Goal: Check status: Check status

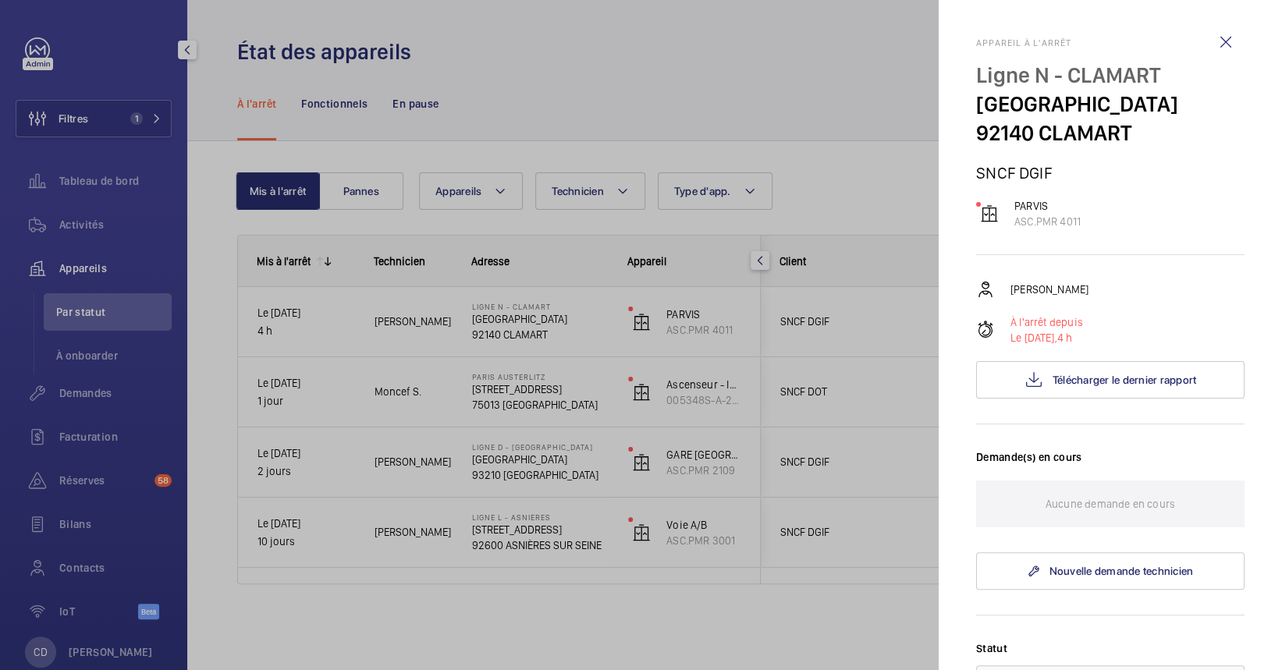
click at [1217, 268] on div "Appareil à l'arrêt Ligne N - CLAMART [GEOGRAPHIC_DATA] CLAMART SNCF DGIF PARVIS…" at bounding box center [1110, 600] width 268 height 1127
click at [527, 126] on div at bounding box center [641, 335] width 1282 height 670
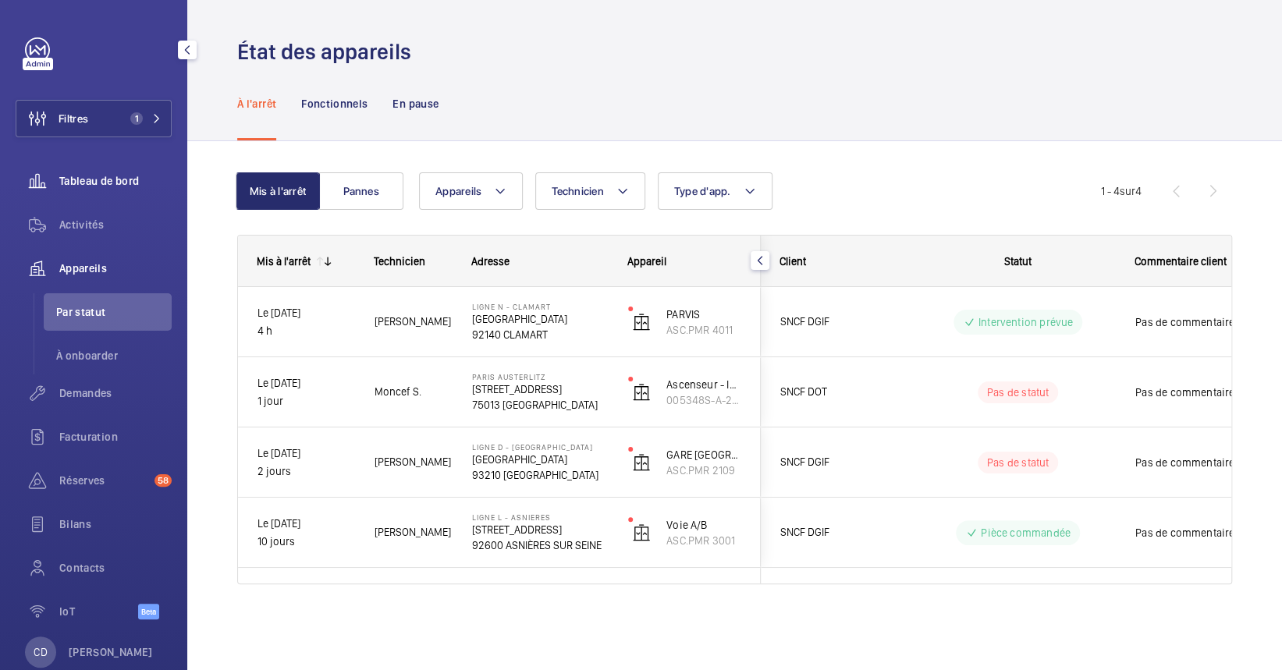
click at [108, 166] on div "Tableau de bord" at bounding box center [94, 180] width 156 height 37
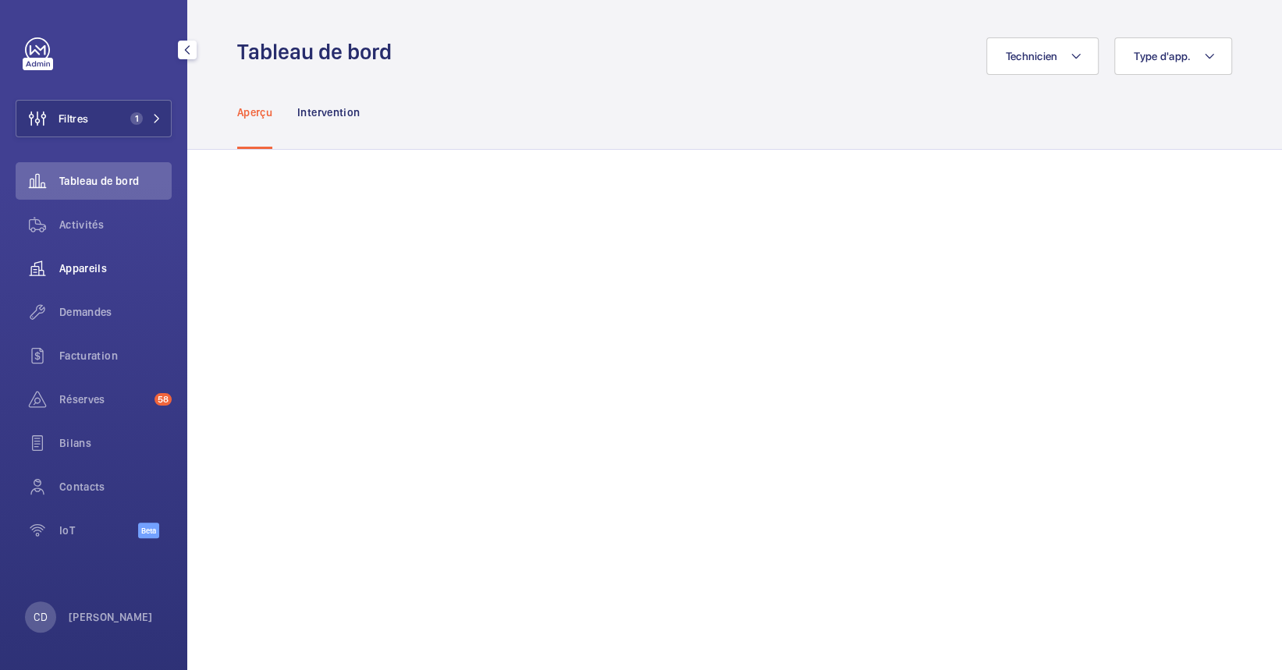
click at [125, 261] on span "Appareils" at bounding box center [115, 269] width 112 height 16
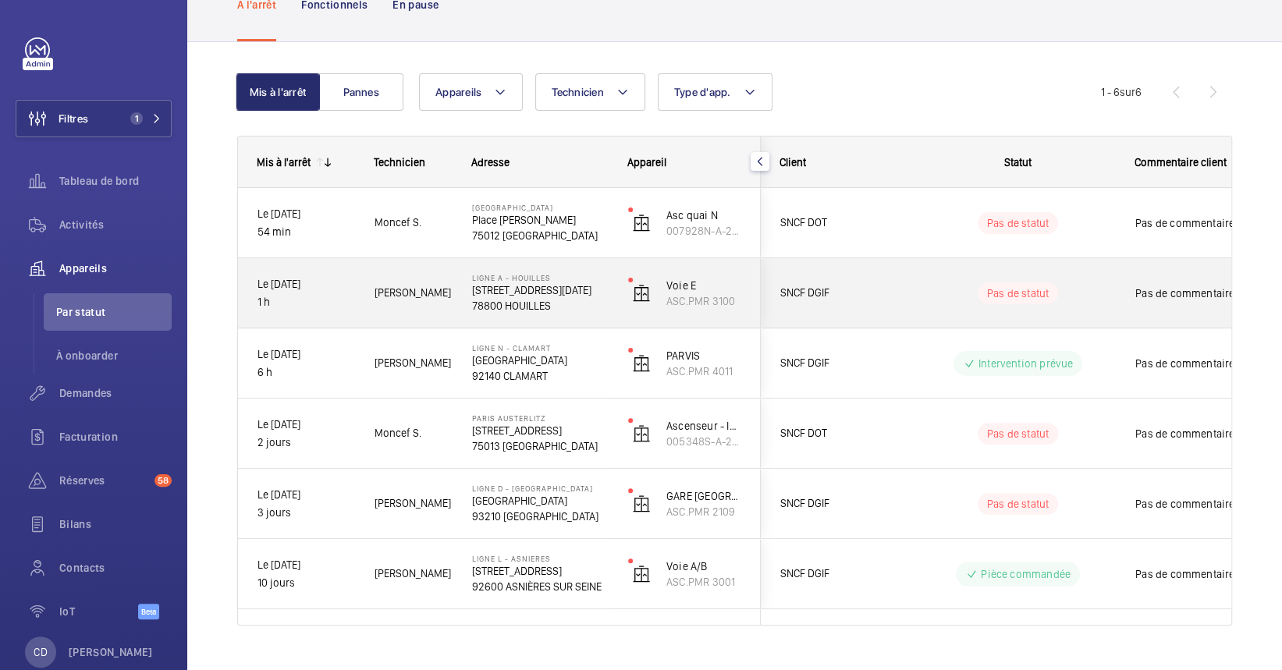
scroll to position [100, 0]
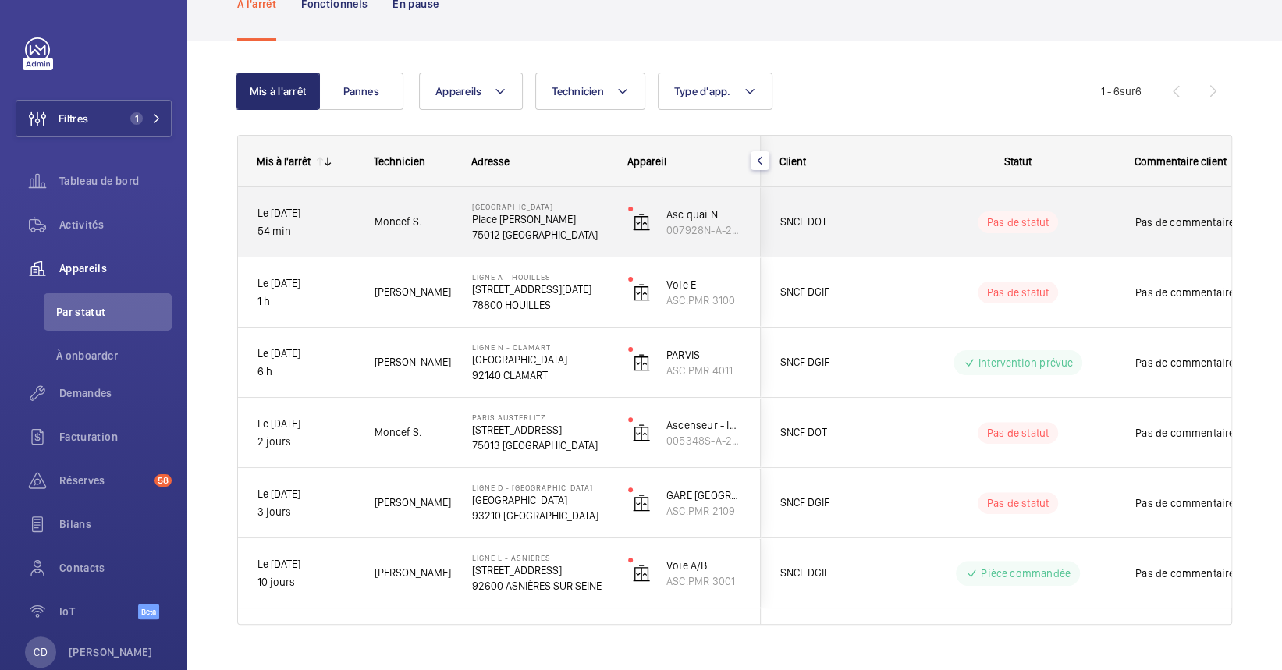
click at [412, 201] on div "Moncef S." at bounding box center [404, 221] width 96 height 49
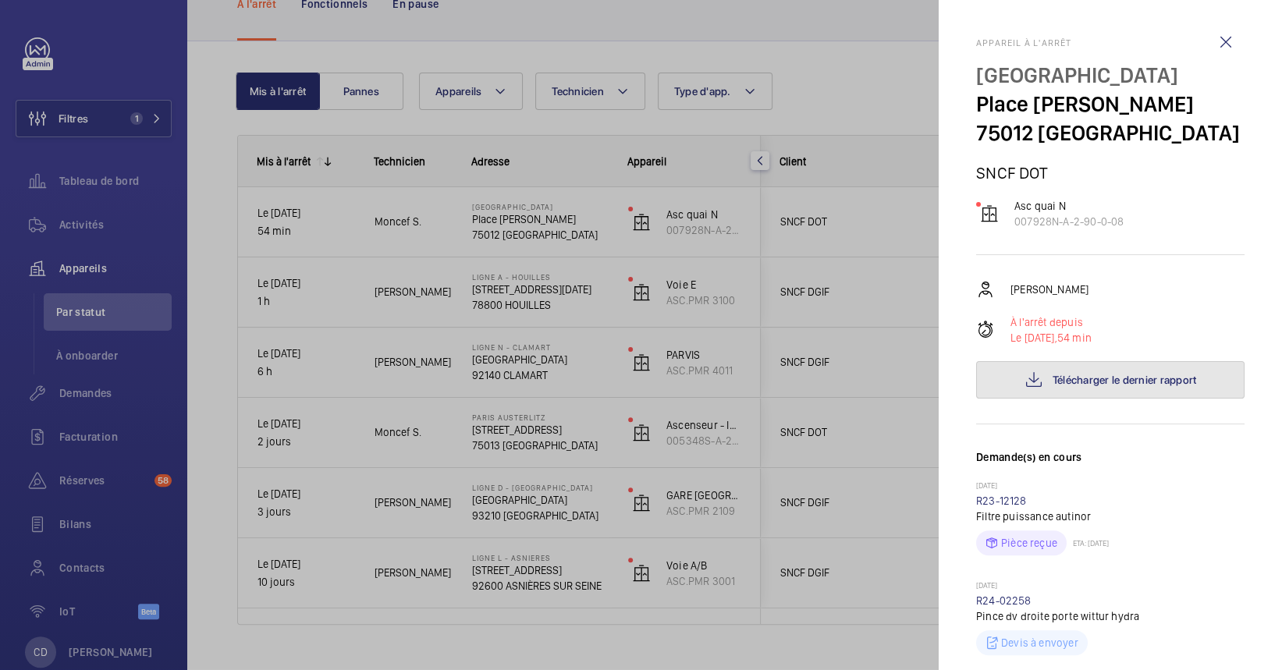
click at [989, 389] on button "Télécharger le dernier rapport" at bounding box center [1110, 379] width 268 height 37
click at [365, 83] on div at bounding box center [641, 335] width 1282 height 670
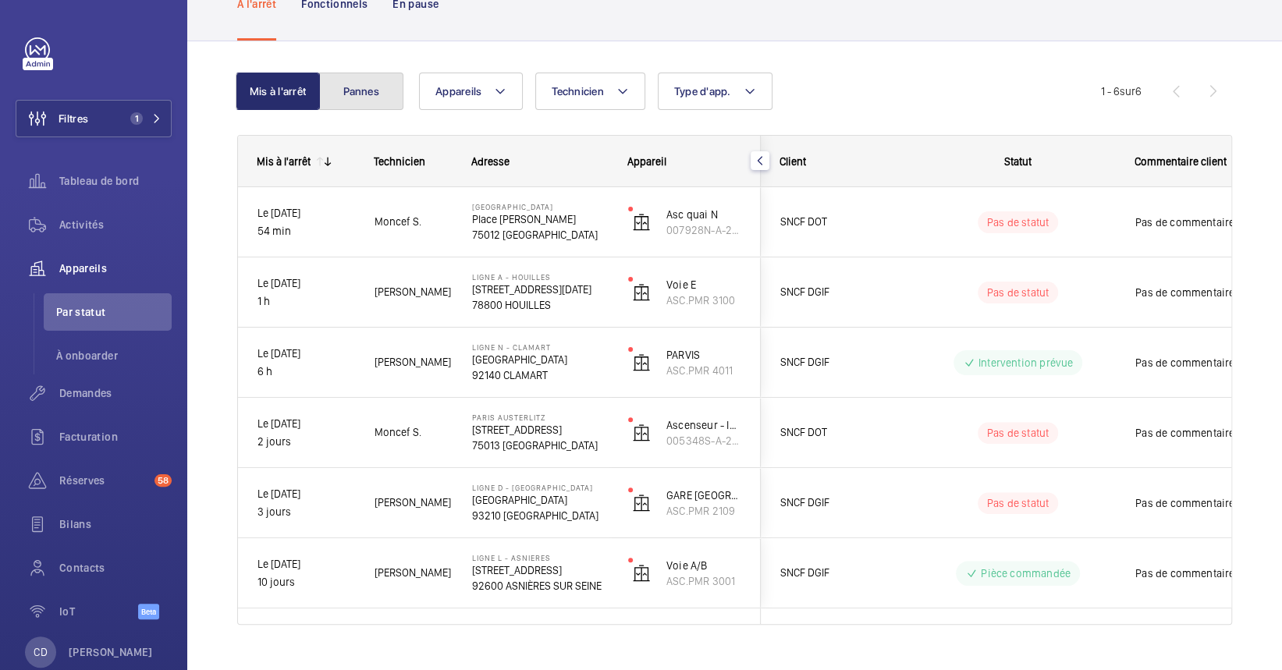
click at [365, 83] on button "Pannes" at bounding box center [361, 91] width 84 height 37
